Goal: Check status: Check status

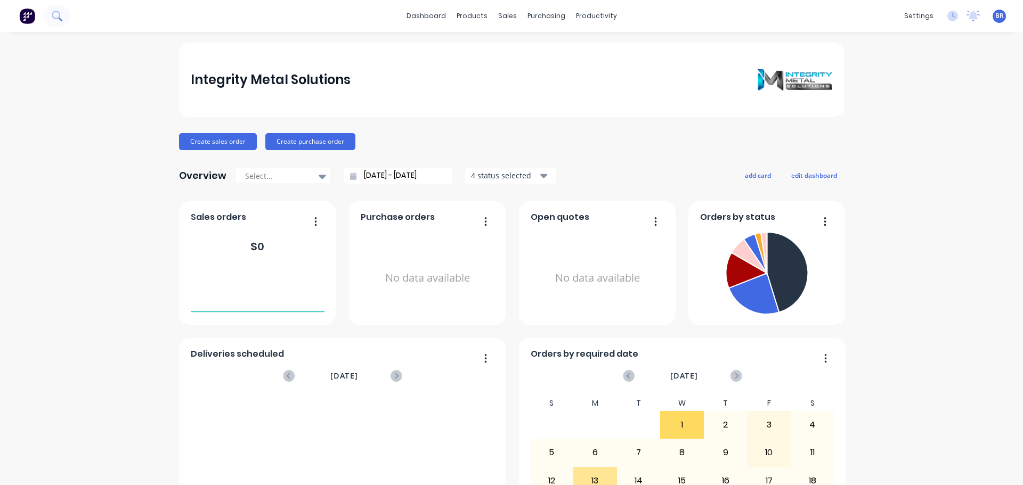
click at [63, 17] on button at bounding box center [57, 15] width 27 height 21
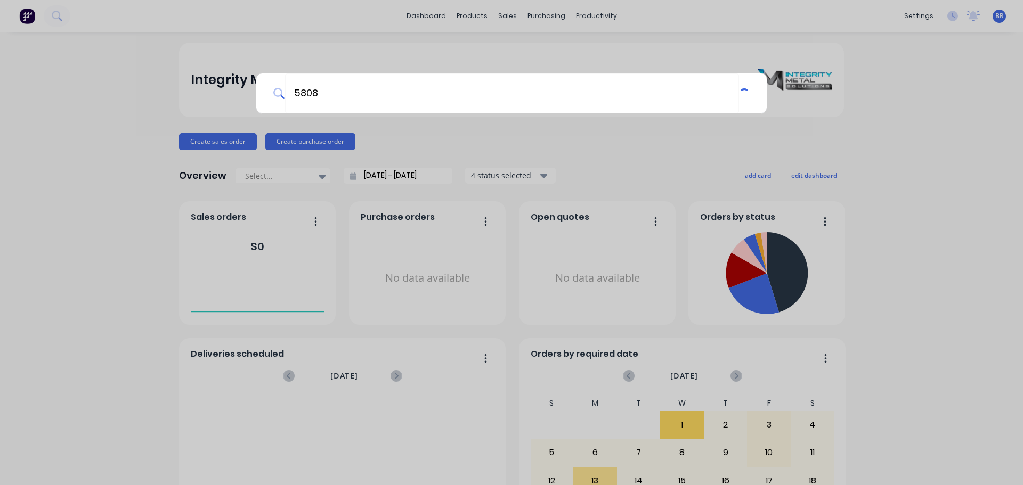
type input "5808"
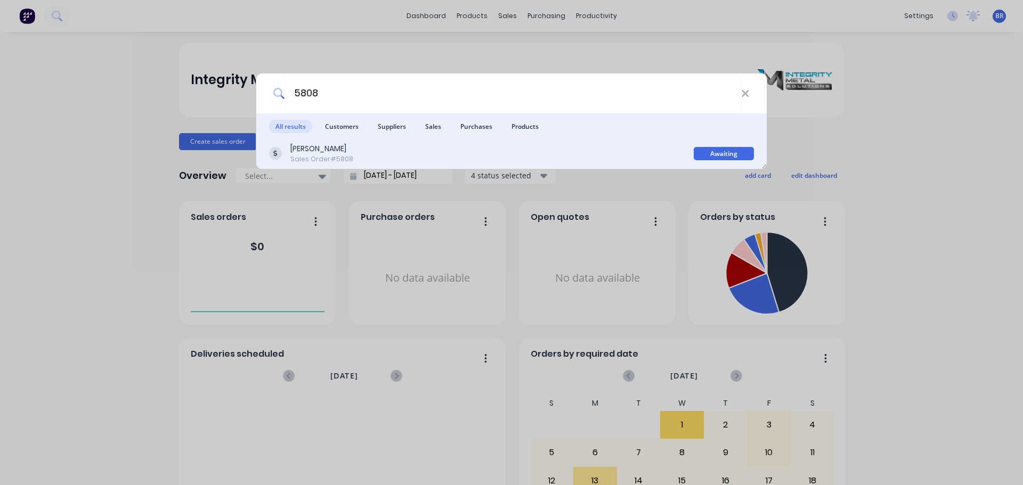
click at [321, 156] on div "Sales Order #5808" at bounding box center [321, 160] width 63 height 10
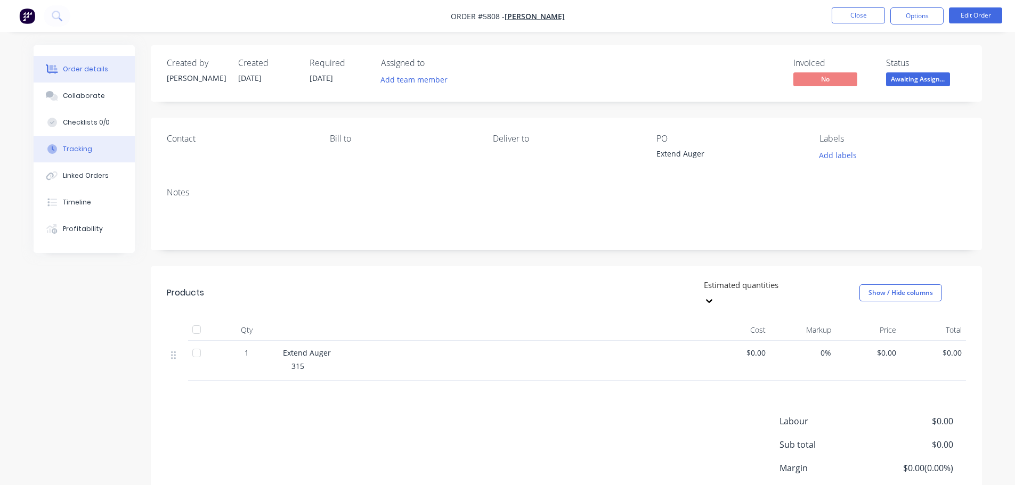
click at [90, 153] on div "Tracking" at bounding box center [77, 149] width 29 height 10
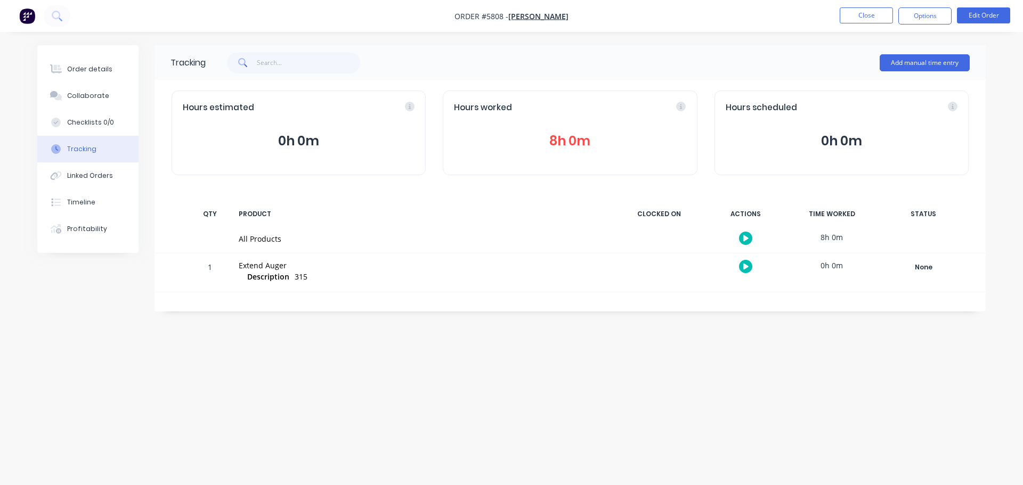
click at [99, 21] on nav "Order #5808 - Tim Powell Close Options Edit Order" at bounding box center [511, 16] width 1023 height 32
click at [82, 17] on nav "Order #5808 - Tim Powell Close Options Edit Order" at bounding box center [511, 16] width 1023 height 32
click at [55, 16] on icon at bounding box center [57, 16] width 10 height 10
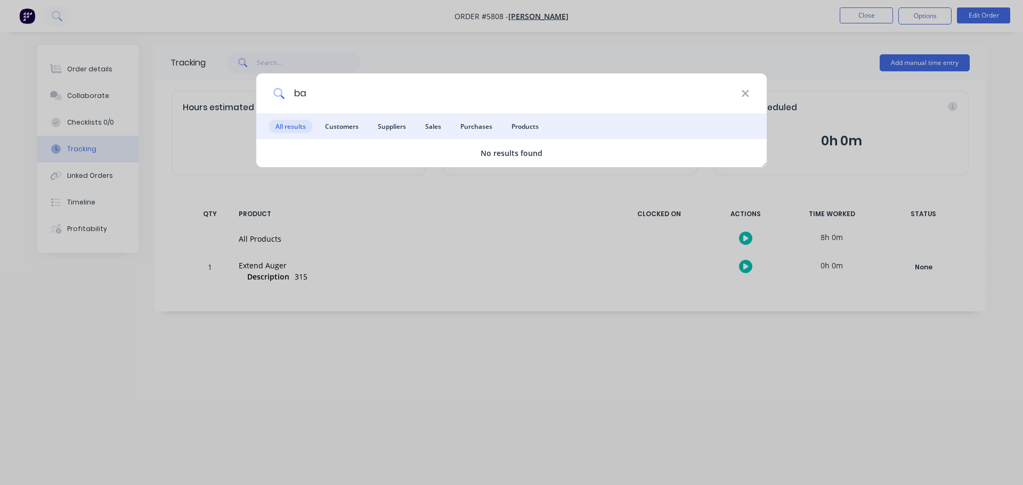
type input "b"
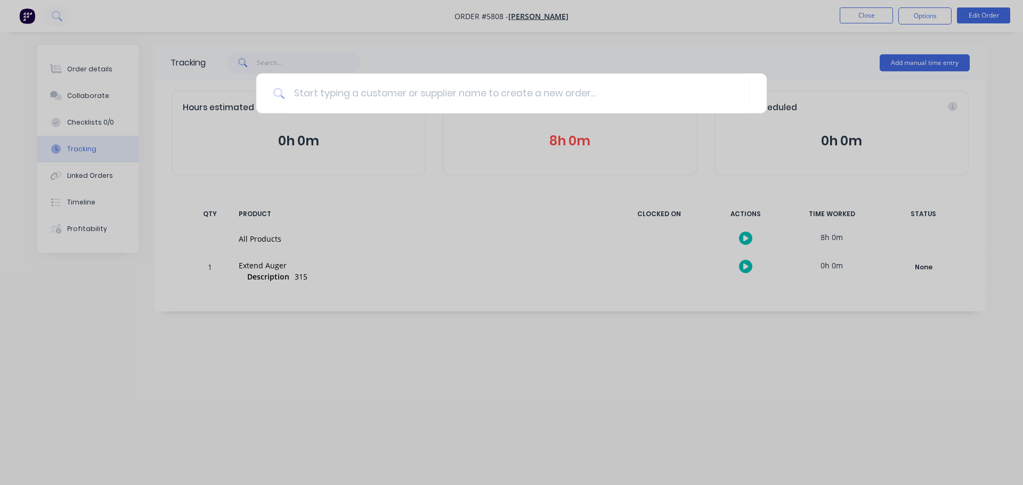
click at [395, 409] on div at bounding box center [511, 242] width 1023 height 485
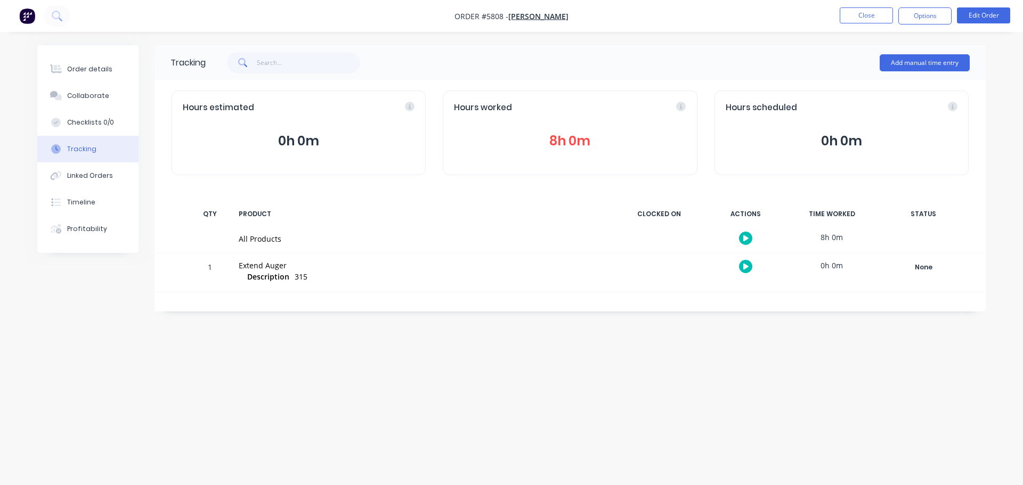
click at [26, 13] on img "button" at bounding box center [27, 16] width 16 height 16
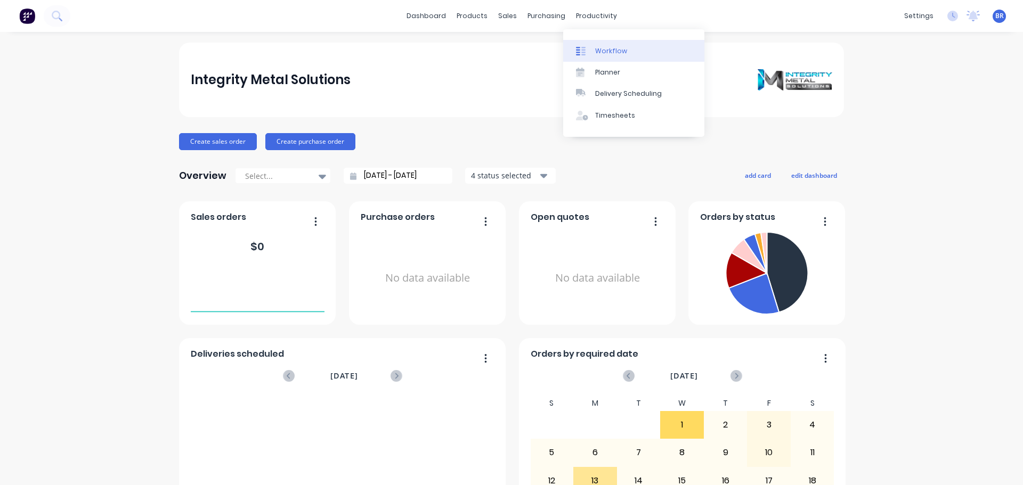
click at [603, 49] on div "Workflow" at bounding box center [611, 51] width 32 height 10
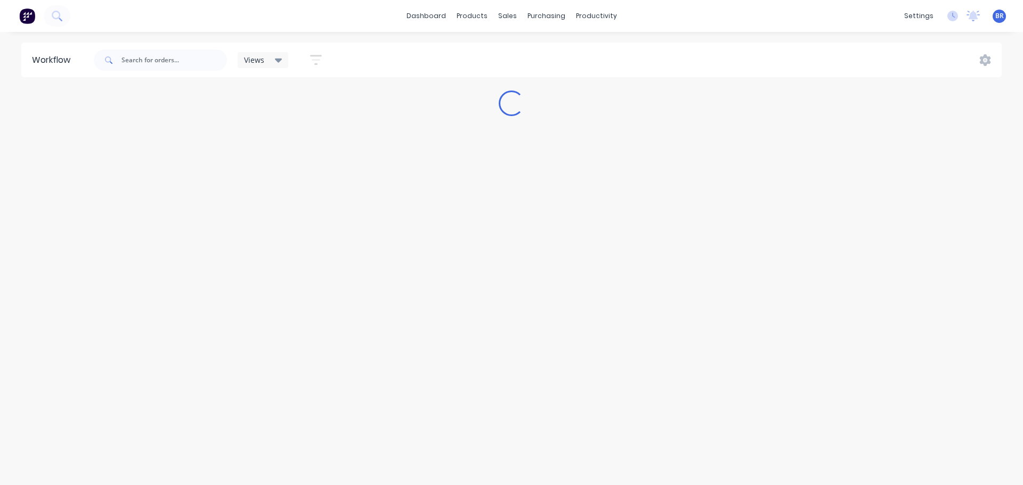
click at [616, 189] on div "Workflow Views Save new view None (Default) edit TBC edit Workshop edit Show/Hi…" at bounding box center [511, 253] width 1023 height 421
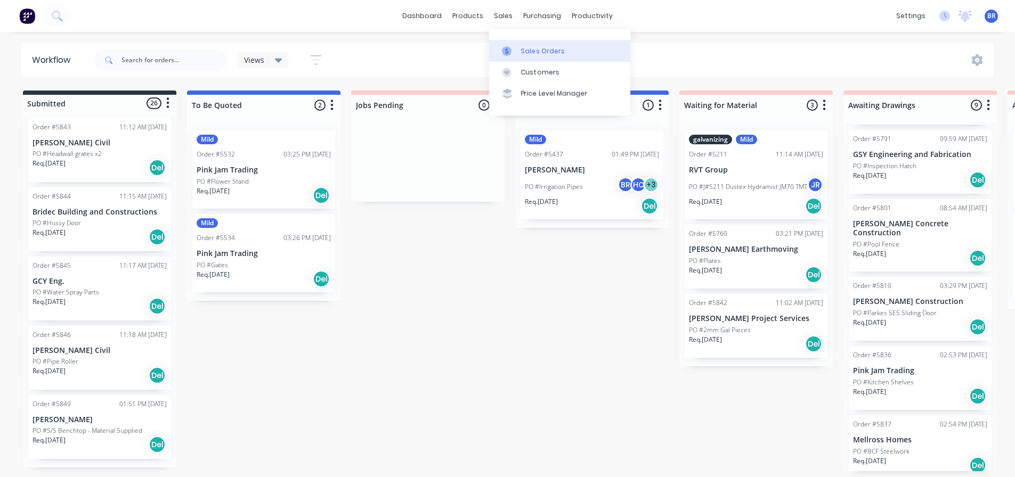
click at [541, 50] on div "Sales Orders" at bounding box center [543, 51] width 44 height 10
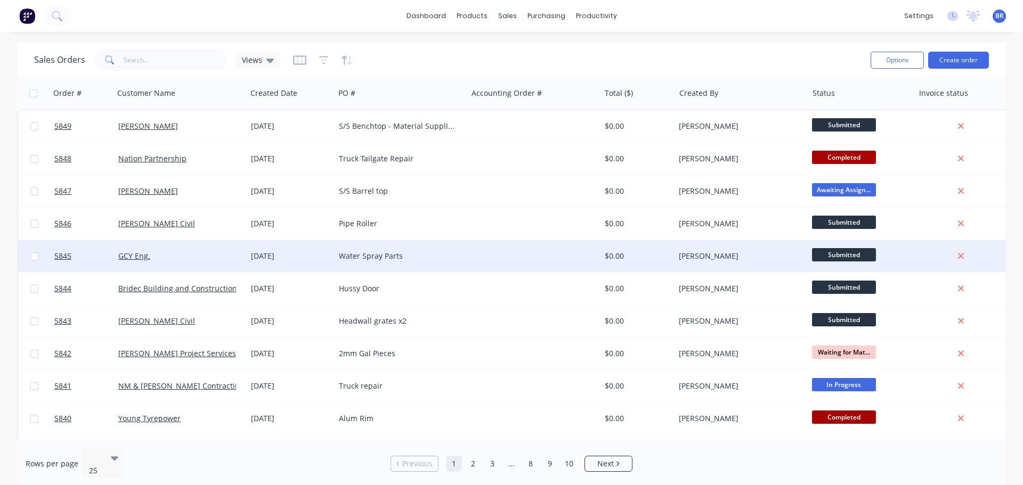
click at [386, 256] on div "Water Spray Parts" at bounding box center [398, 256] width 118 height 11
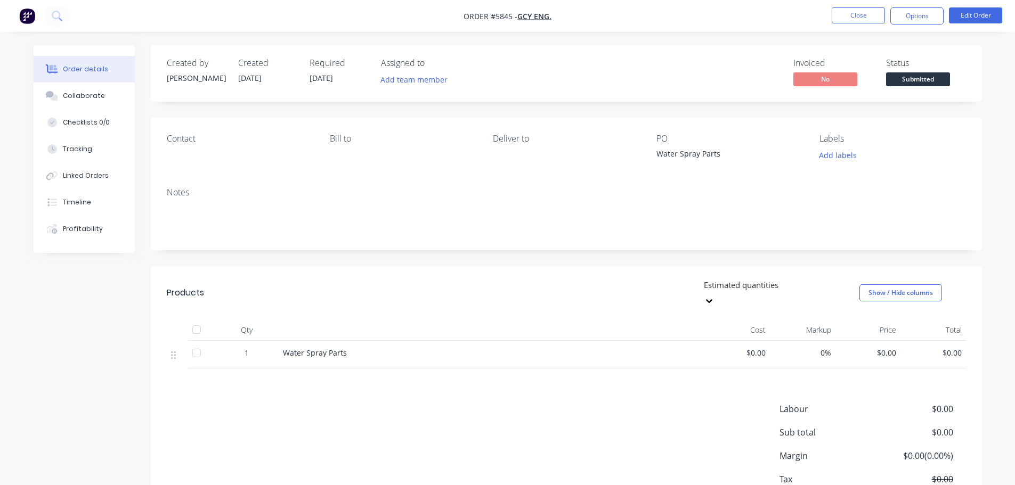
scroll to position [58, 0]
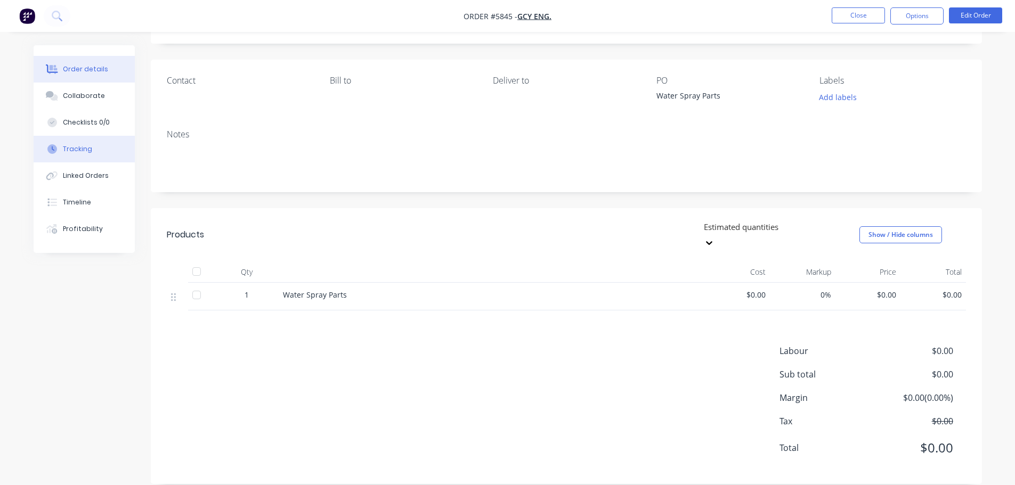
click at [76, 145] on div "Tracking" at bounding box center [77, 149] width 29 height 10
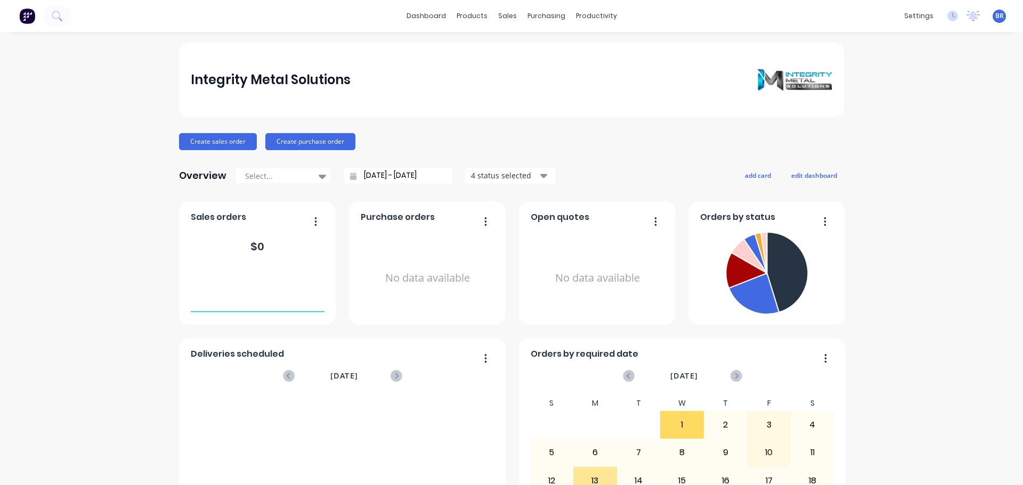
click at [58, 15] on icon at bounding box center [57, 16] width 10 height 10
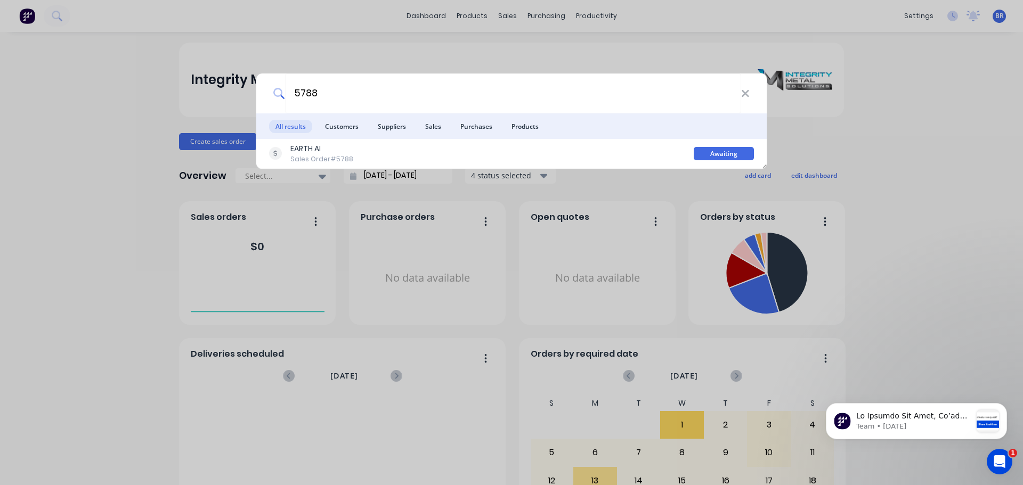
type input "5788"
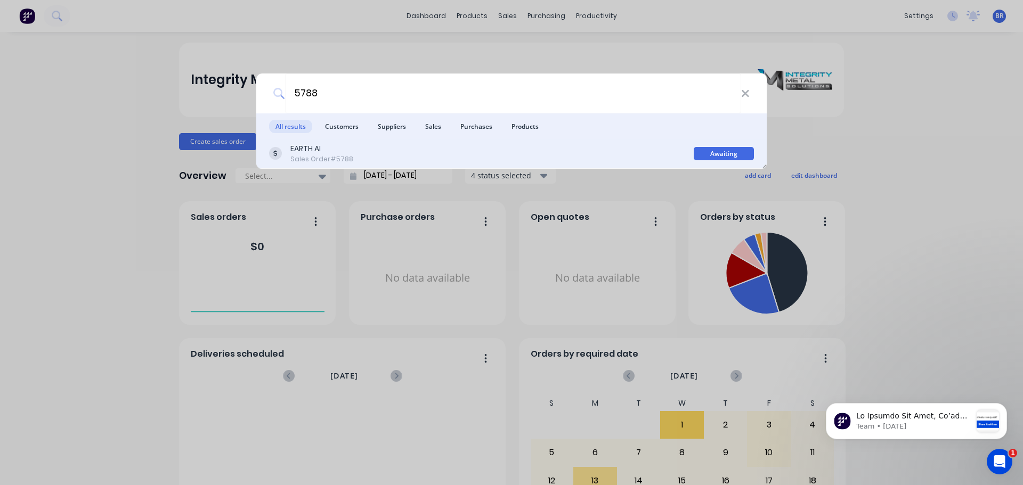
click at [314, 149] on div "EARTH AI" at bounding box center [321, 148] width 63 height 11
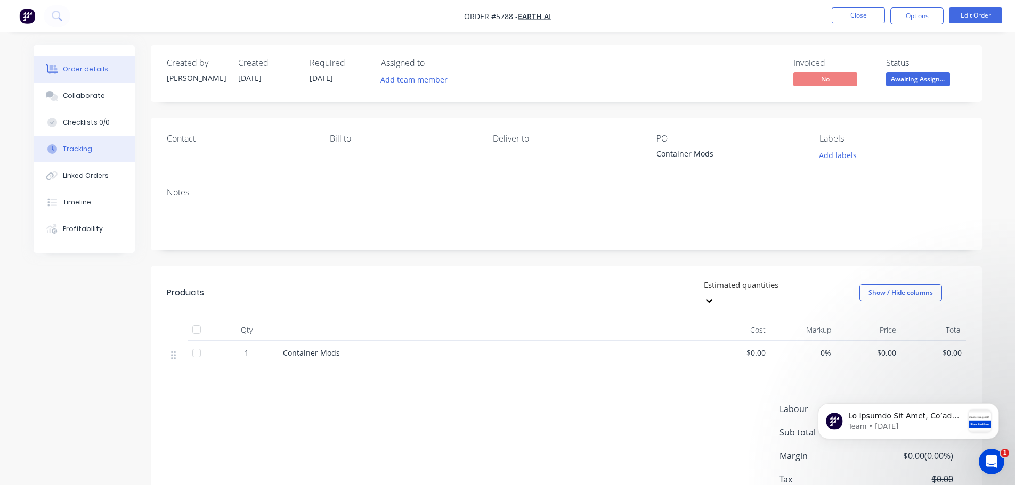
click at [82, 147] on div "Tracking" at bounding box center [77, 149] width 29 height 10
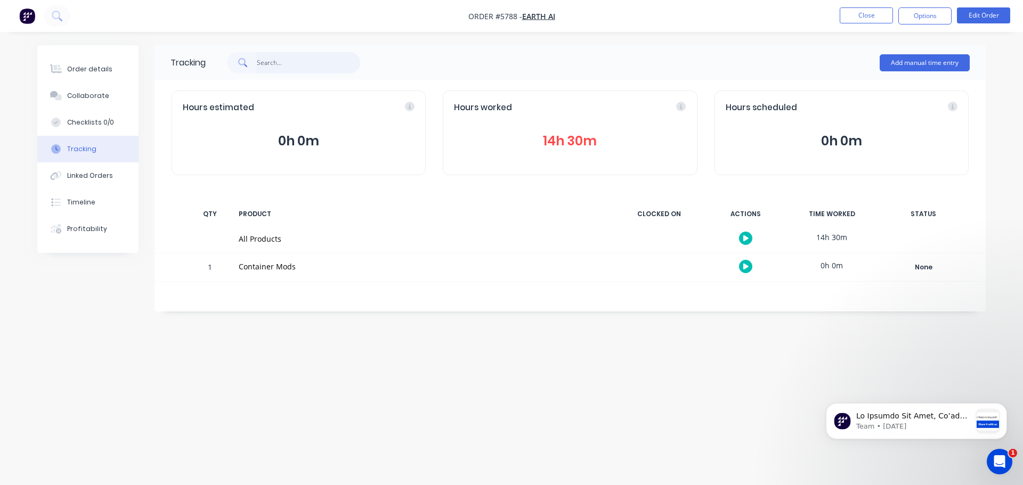
click at [298, 57] on input "text" at bounding box center [309, 62] width 104 height 21
type input "5828"
click at [60, 14] on icon at bounding box center [57, 16] width 10 height 10
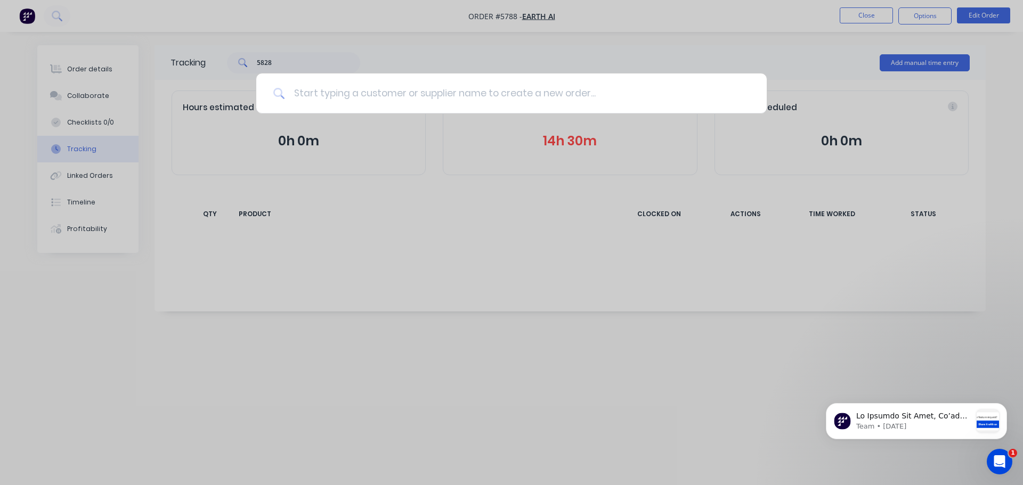
click at [380, 96] on input at bounding box center [517, 94] width 465 height 40
type input "5828"
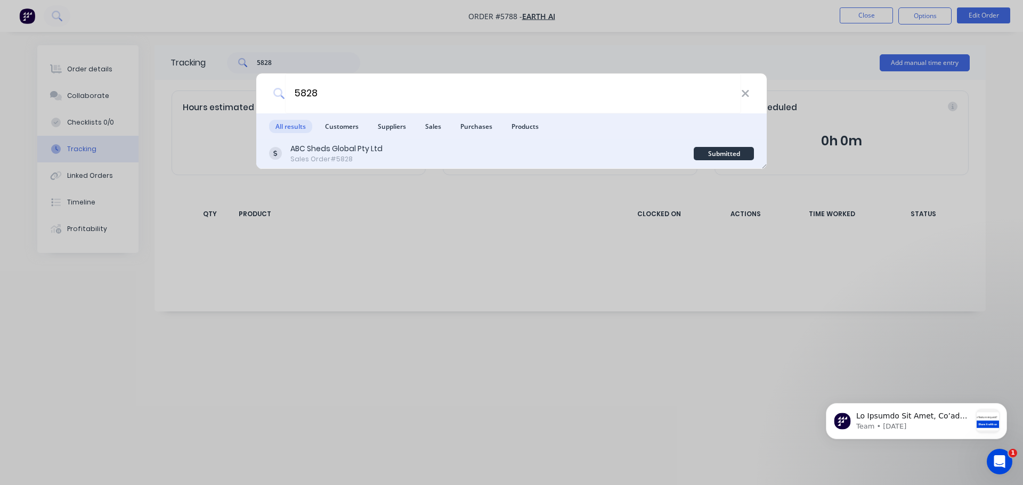
click at [338, 145] on div "ABC Sheds Global Pty Ltd" at bounding box center [336, 148] width 92 height 11
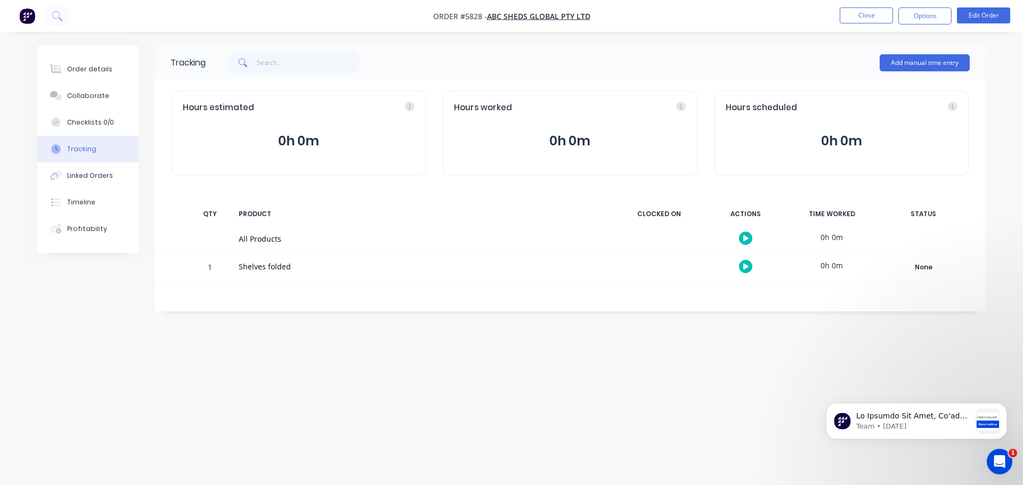
click at [79, 151] on div "Tracking" at bounding box center [81, 149] width 29 height 10
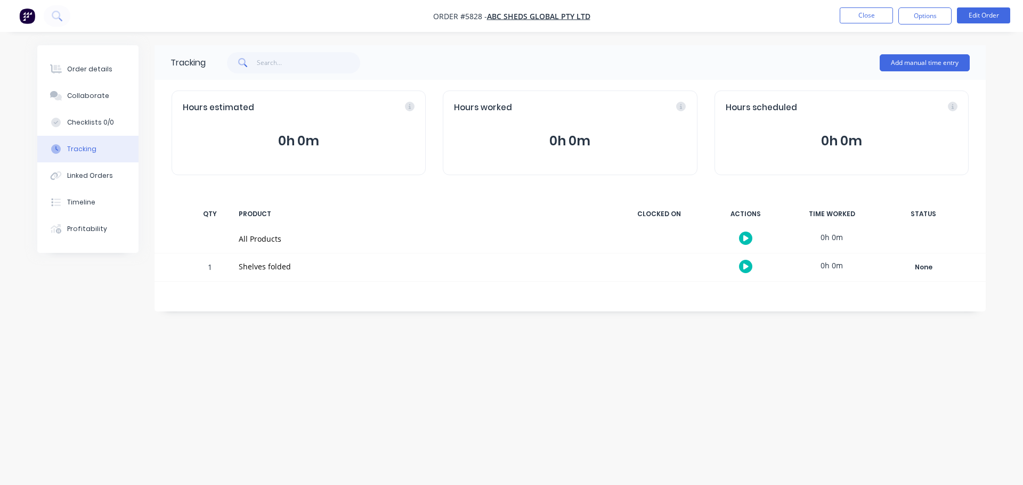
click at [99, 144] on button "Tracking" at bounding box center [87, 149] width 101 height 27
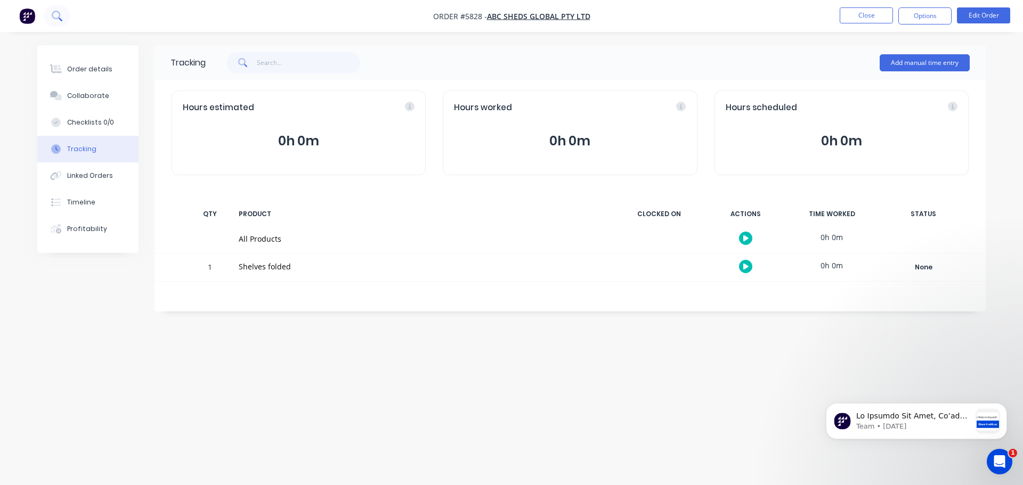
click at [58, 12] on icon at bounding box center [56, 15] width 9 height 9
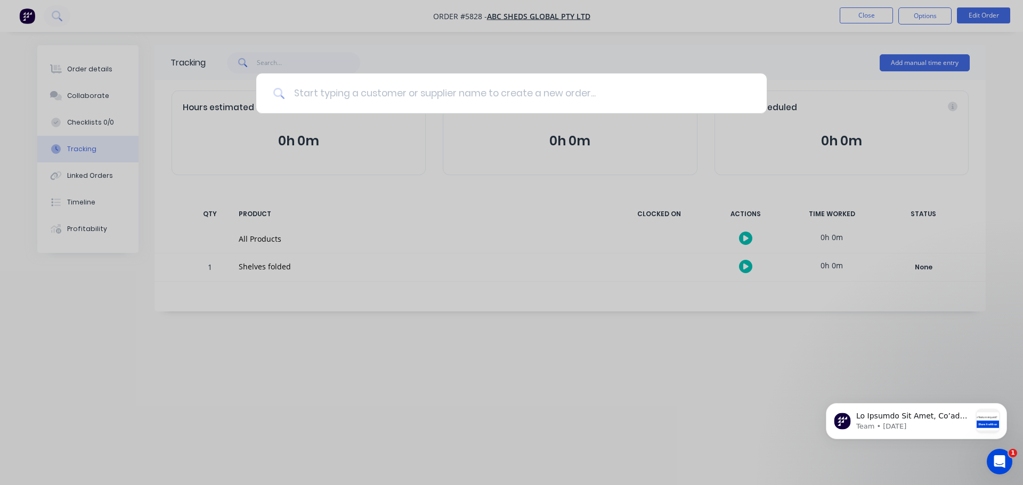
click at [339, 96] on input at bounding box center [517, 94] width 465 height 40
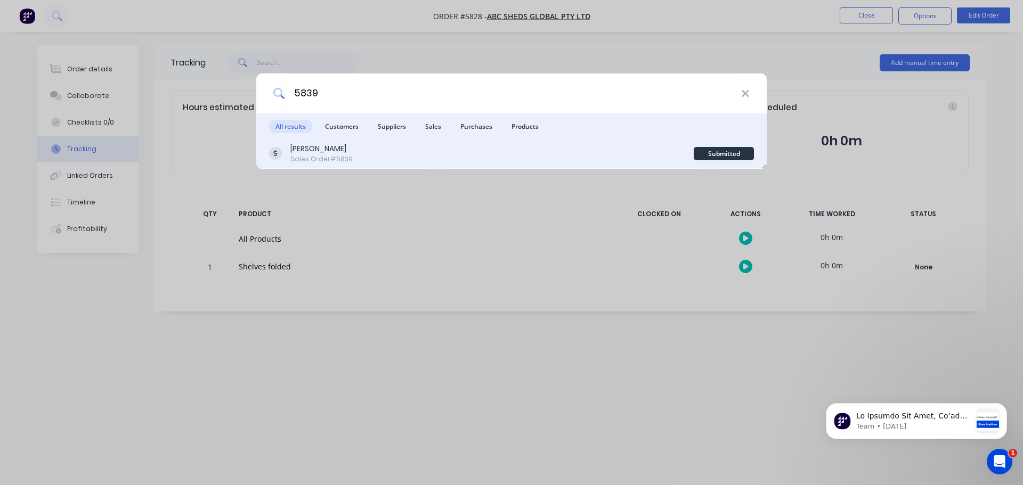
type input "5839"
click at [312, 150] on div "[PERSON_NAME]" at bounding box center [321, 148] width 62 height 11
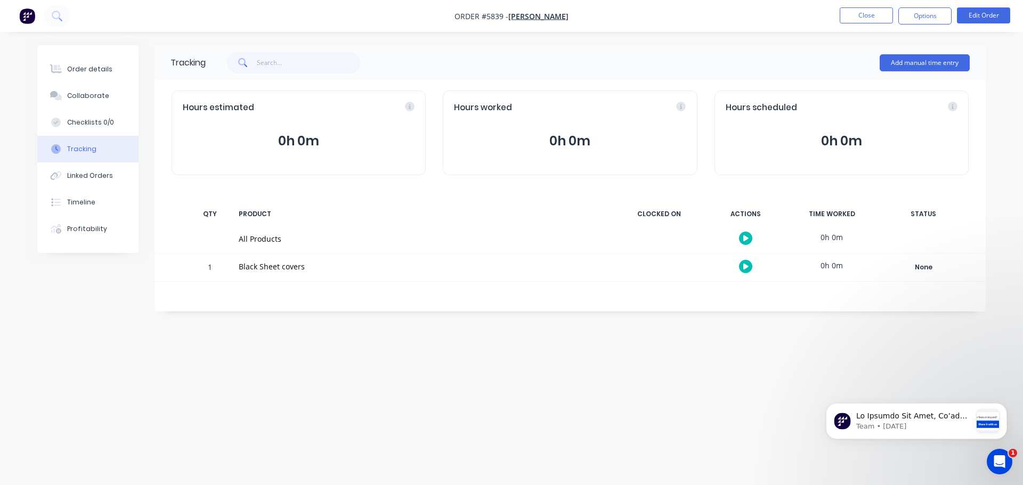
click at [77, 151] on div "Tracking" at bounding box center [81, 149] width 29 height 10
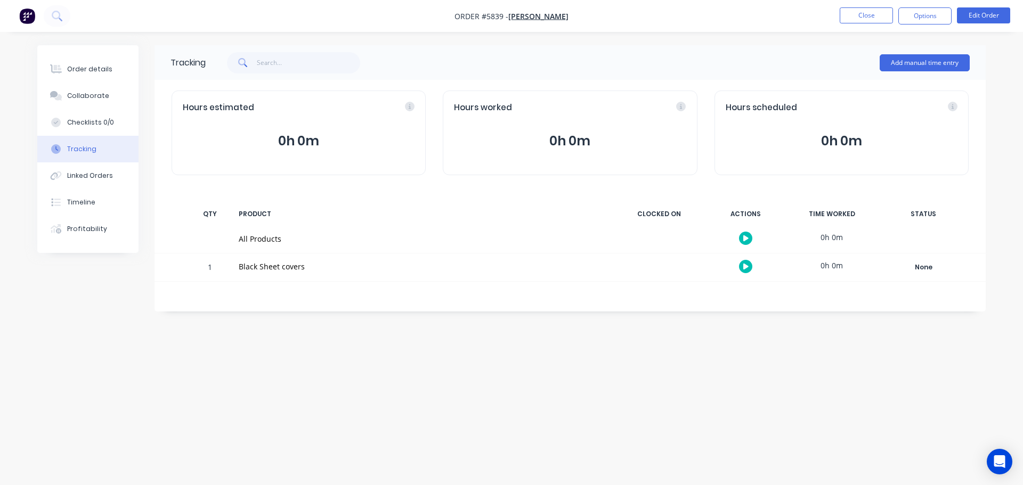
click at [92, 146] on div "Tracking" at bounding box center [81, 149] width 29 height 10
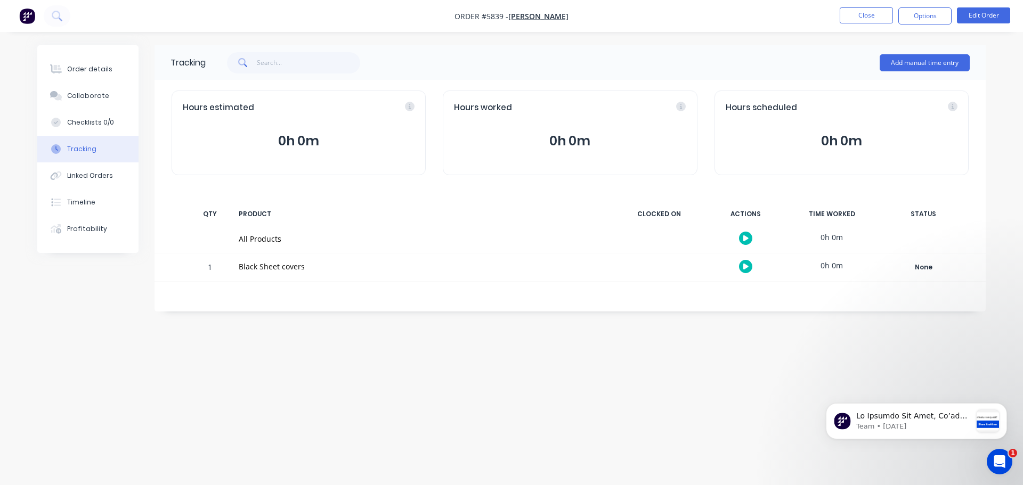
click at [28, 15] on img "button" at bounding box center [27, 16] width 16 height 16
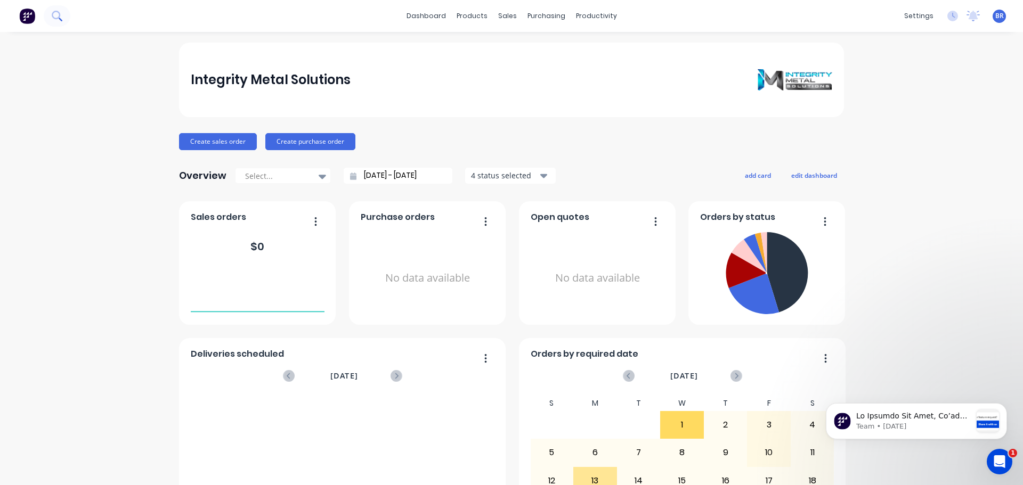
click at [55, 13] on icon at bounding box center [57, 16] width 10 height 10
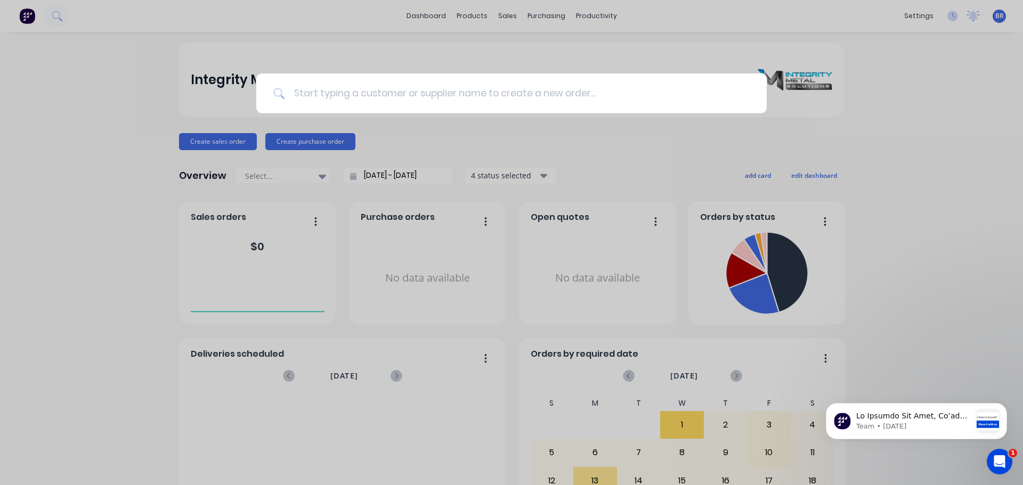
click at [362, 93] on input at bounding box center [517, 94] width 465 height 40
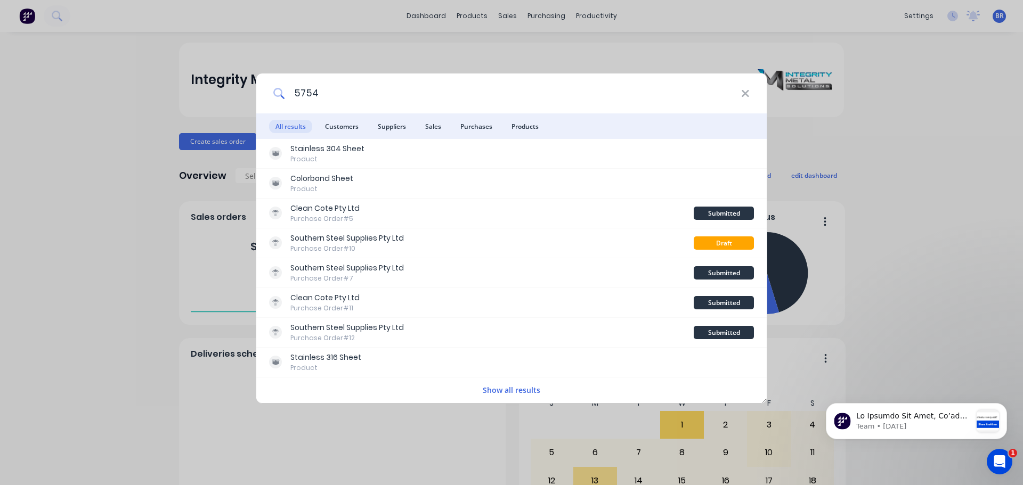
type input "5754"
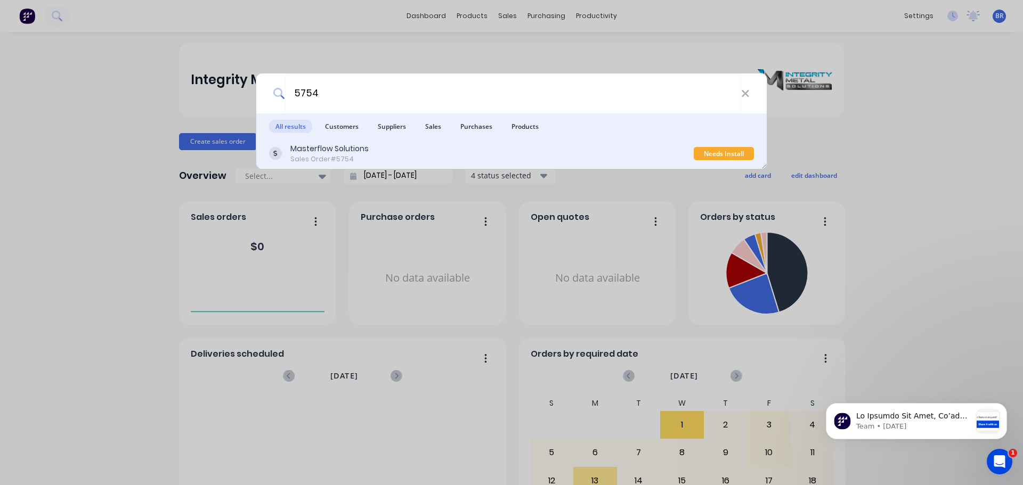
click at [306, 151] on div "Masterflow Solutions" at bounding box center [329, 148] width 78 height 11
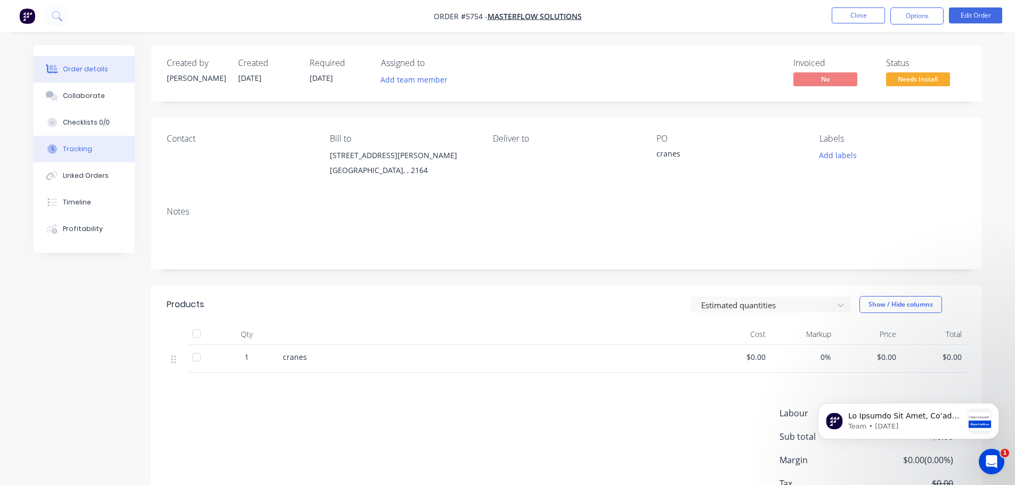
click at [72, 144] on button "Tracking" at bounding box center [84, 149] width 101 height 27
